Goal: Find specific page/section: Find specific page/section

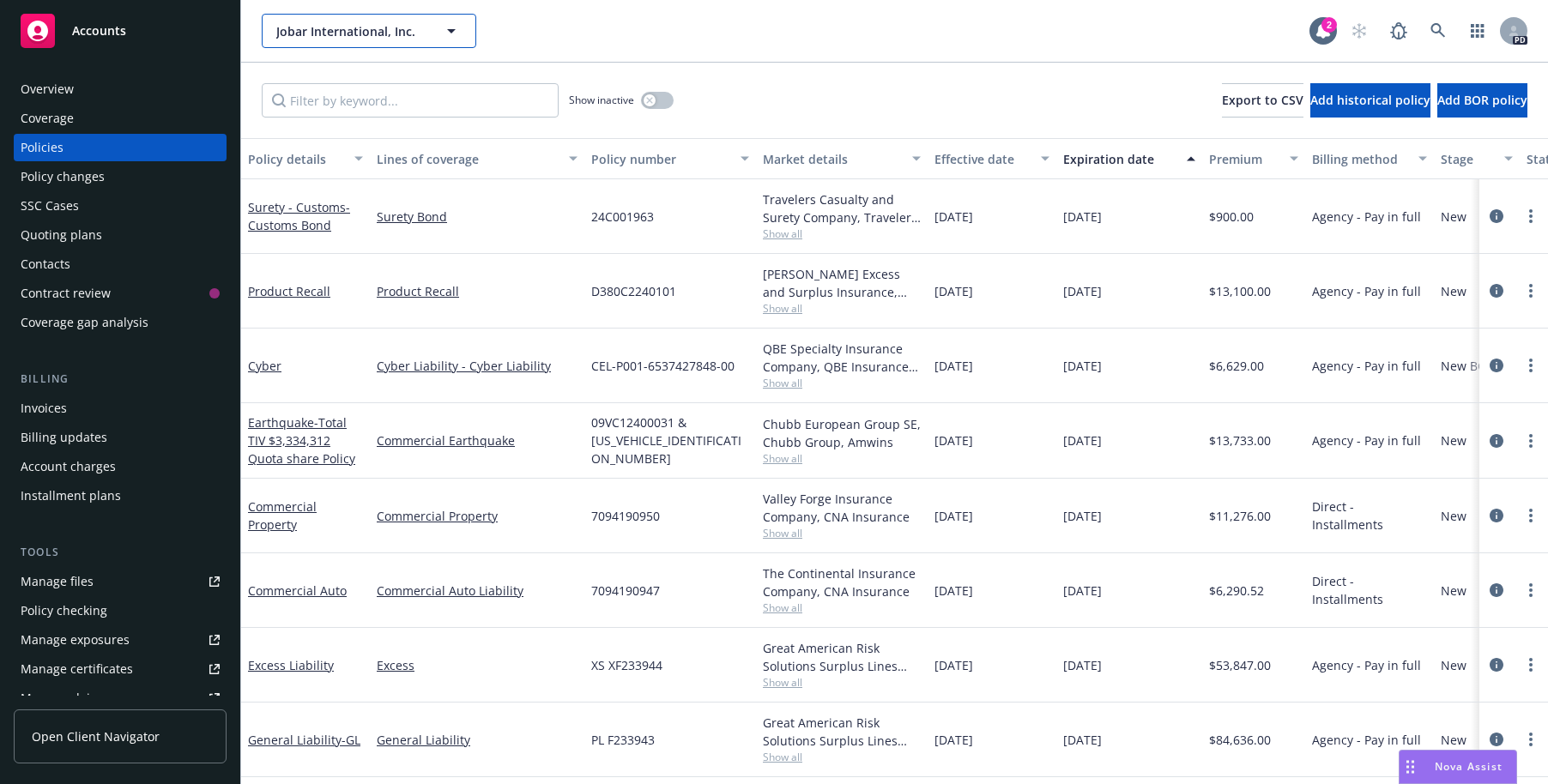
drag, startPoint x: 435, startPoint y: 33, endPoint x: 458, endPoint y: 36, distance: 23.2
click at [435, 33] on button "Jobar International, Inc." at bounding box center [369, 31] width 215 height 34
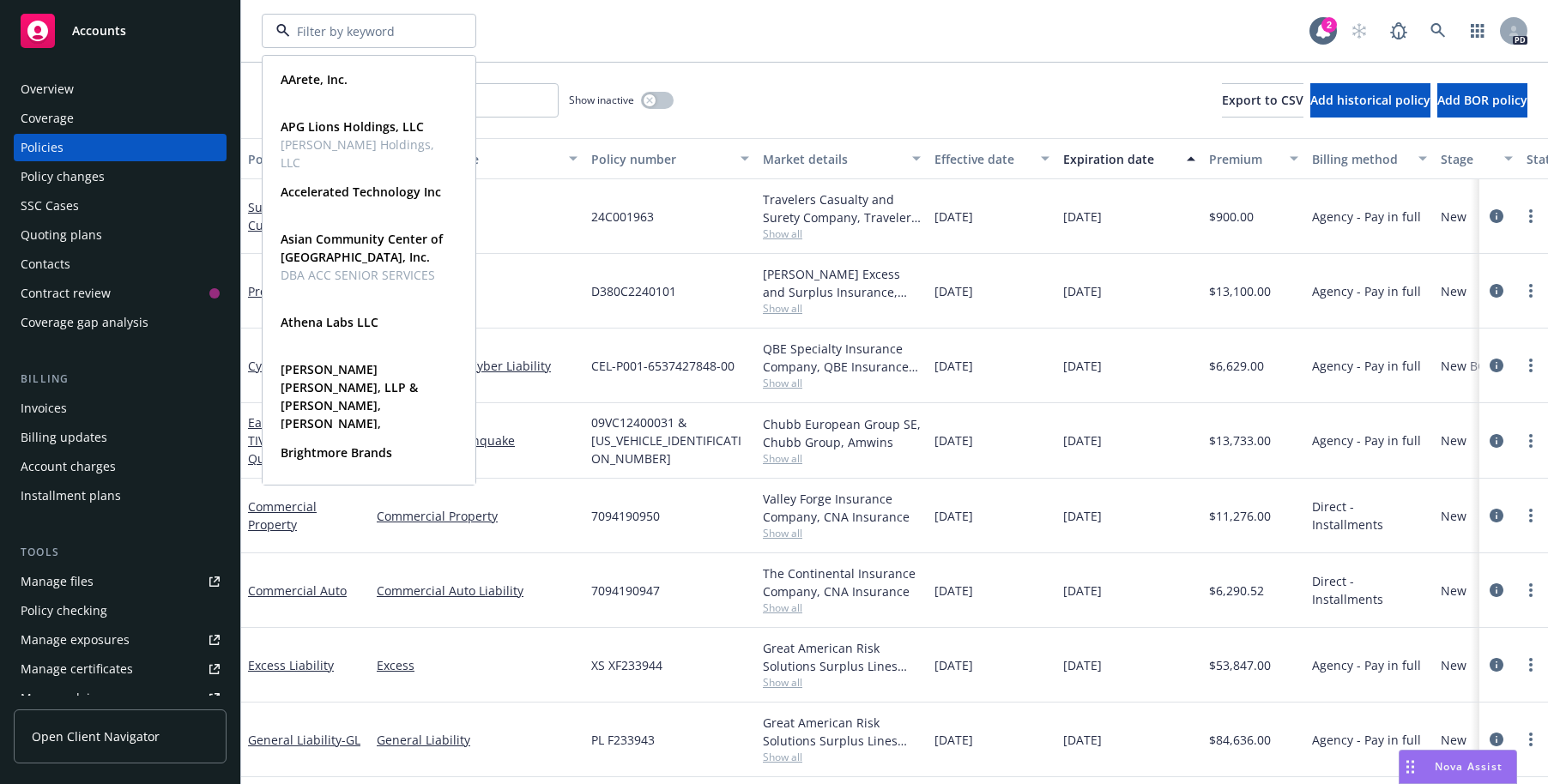
click at [595, 49] on div "AArete, Inc. Type Commercial APG Lions Holdings, LLC [PERSON_NAME] Holdings, LL…" at bounding box center [894, 30] width 1307 height 61
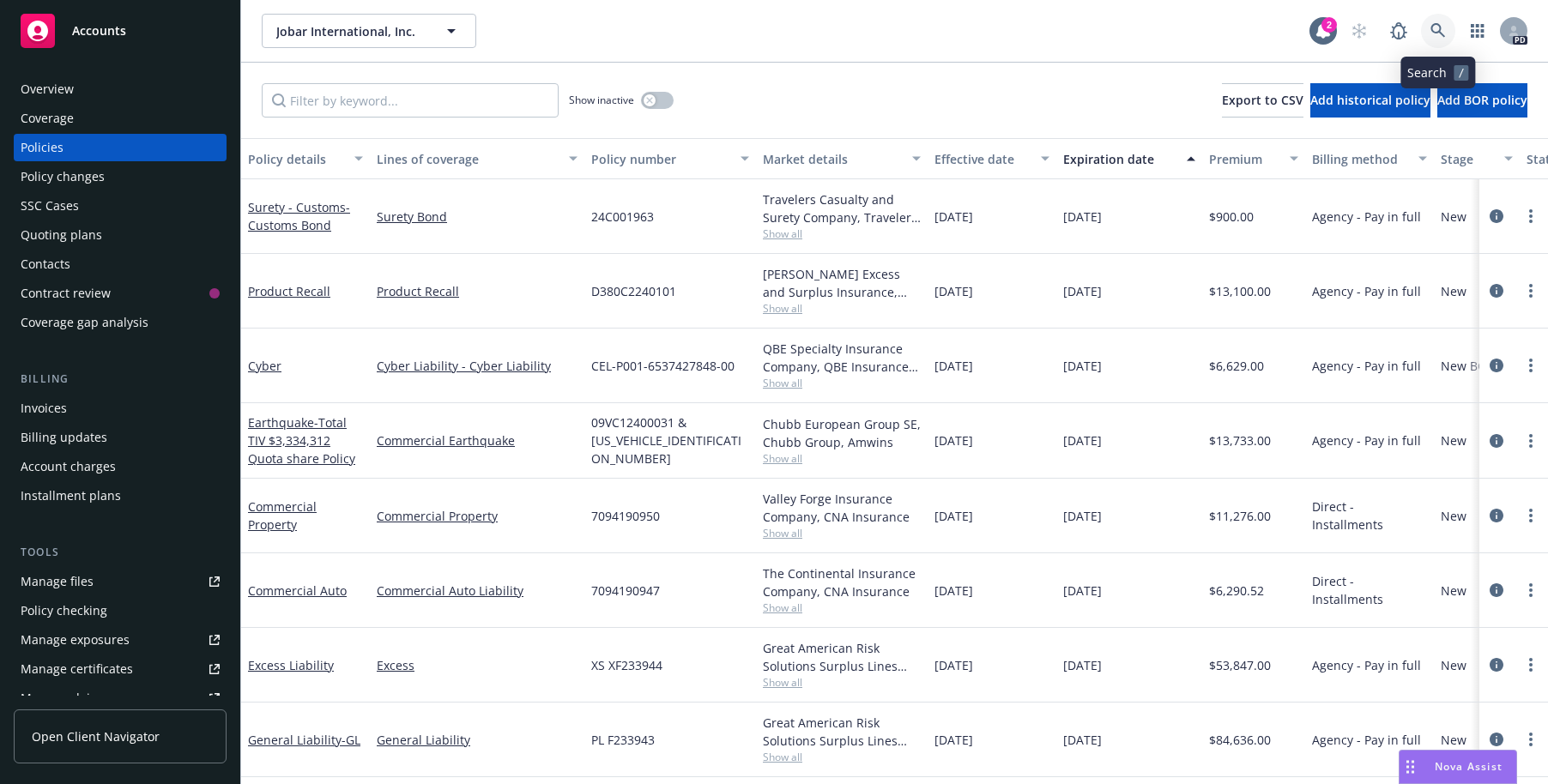
click at [1445, 31] on icon at bounding box center [1438, 31] width 15 height 15
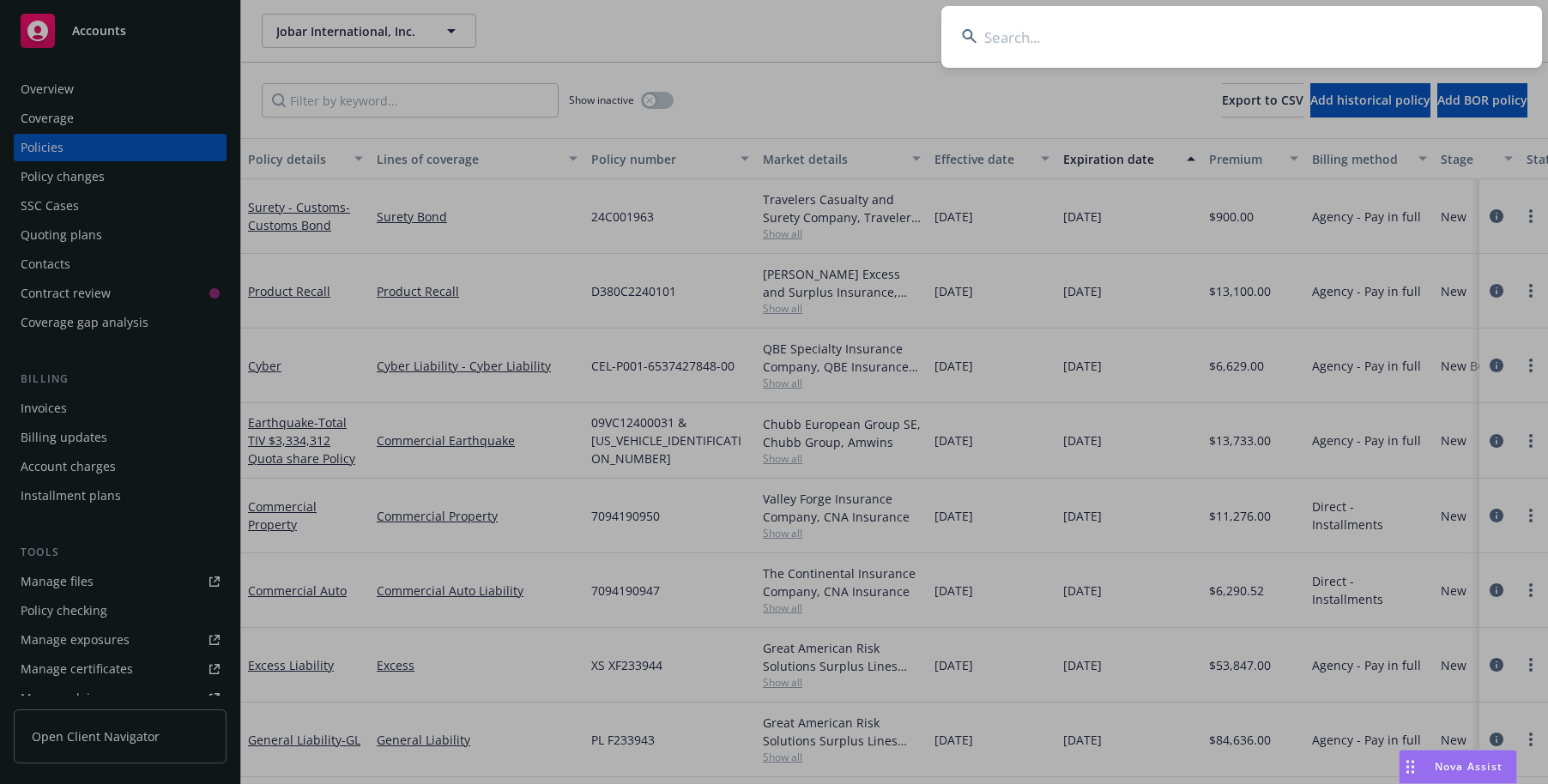
click at [989, 39] on input at bounding box center [1242, 36] width 601 height 61
type input "aac"
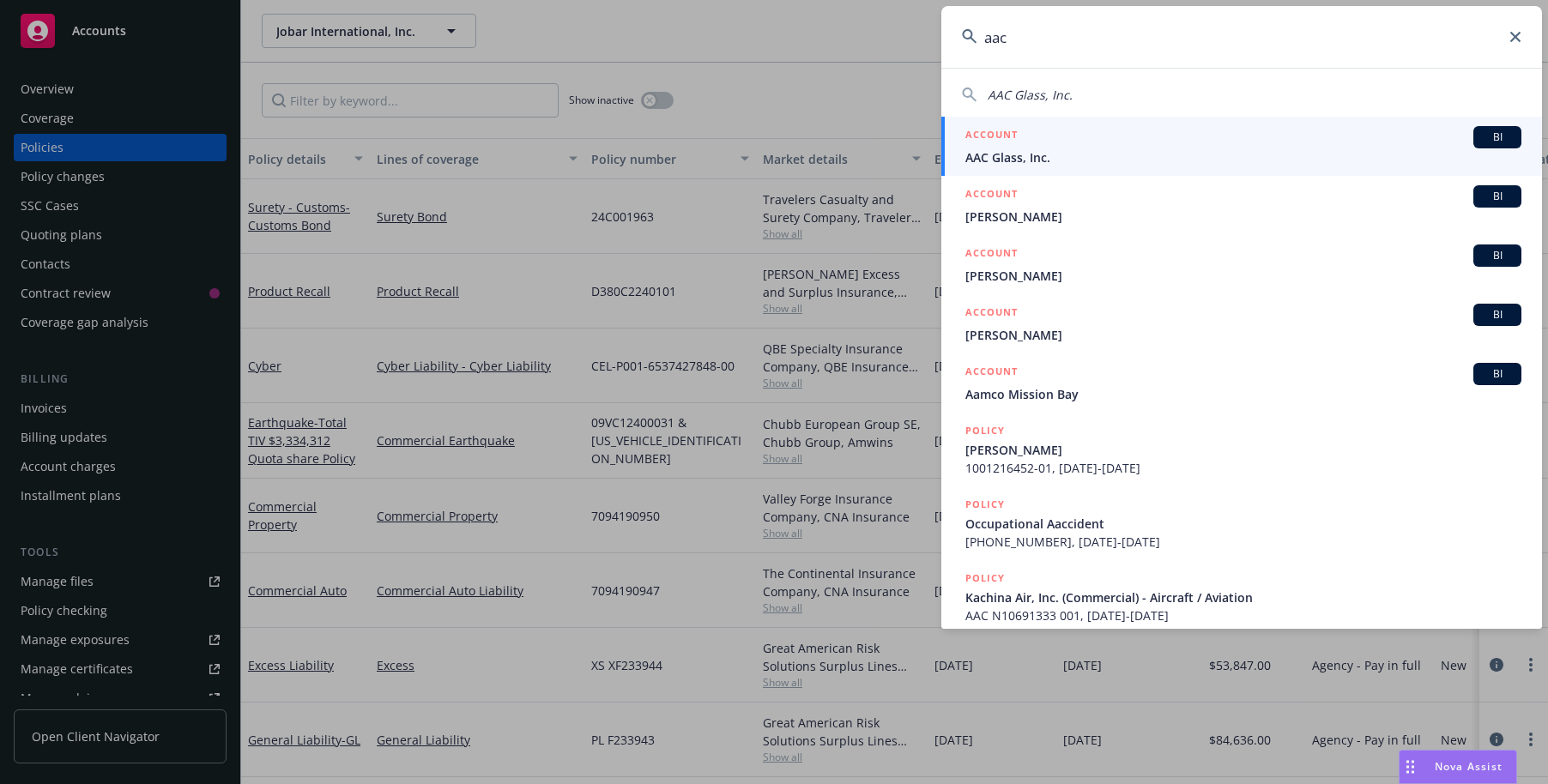
drag, startPoint x: 1017, startPoint y: 39, endPoint x: 985, endPoint y: 33, distance: 32.6
click at [985, 33] on input "aac" at bounding box center [1242, 36] width 601 height 61
